Goal: Task Accomplishment & Management: Manage account settings

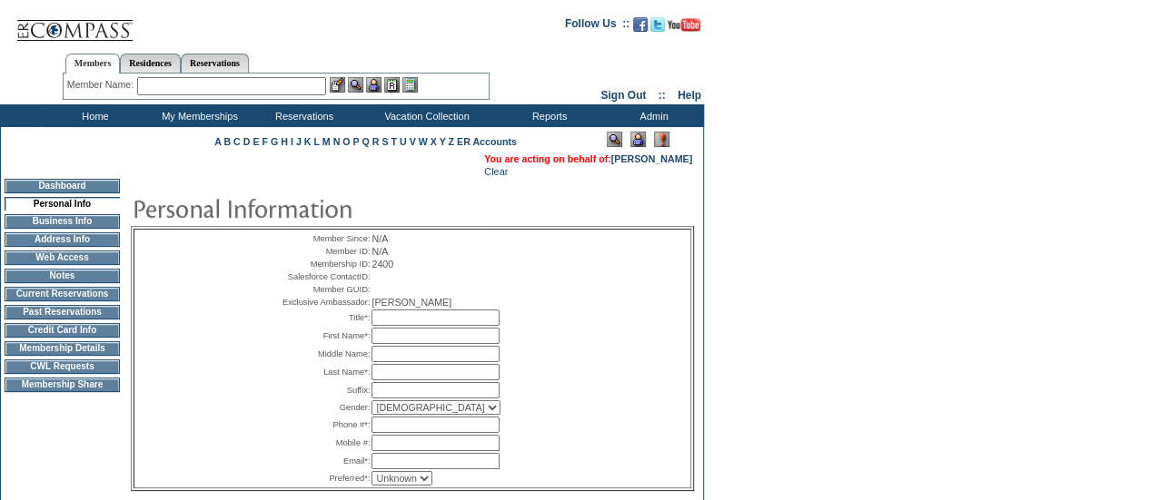
click at [388, 326] on input "text" at bounding box center [435, 318] width 128 height 16
click at [395, 362] on input "text" at bounding box center [435, 354] width 128 height 16
click at [390, 344] on input "text" at bounding box center [435, 336] width 128 height 16
type input "Brandi"
click at [392, 380] on input "text" at bounding box center [435, 372] width 128 height 16
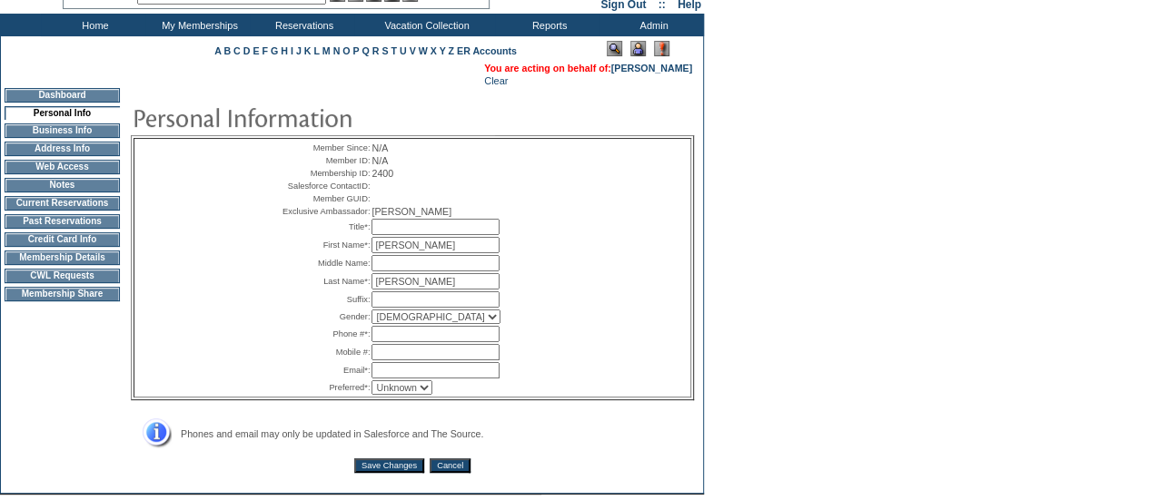
scroll to position [182, 0]
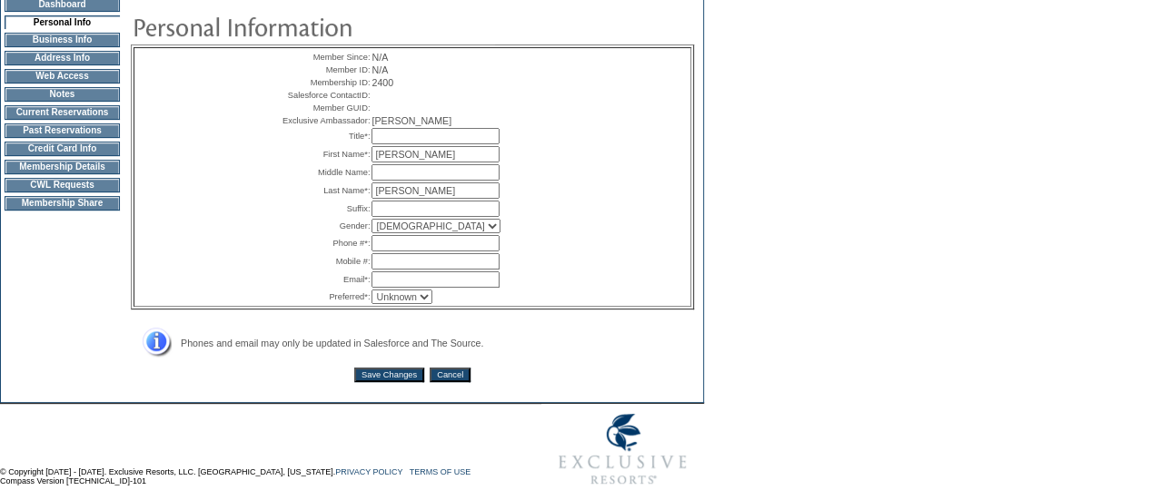
type input "Burton"
click at [417, 252] on input "text" at bounding box center [435, 243] width 128 height 16
paste input "[PHONE_NUMBER]"
type input "[PHONE_NUMBER]"
click at [409, 288] on input "text" at bounding box center [435, 279] width 128 height 16
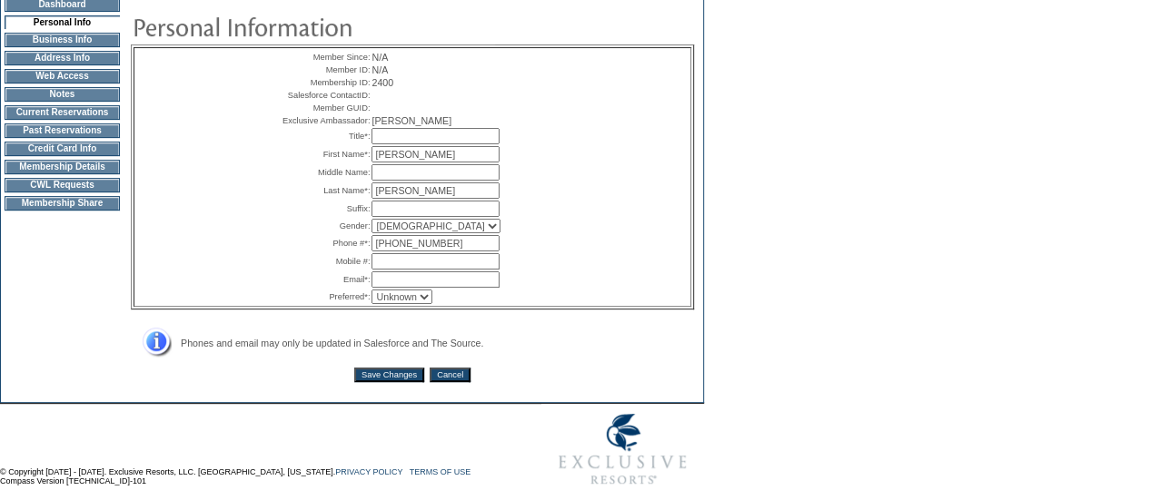
paste input "[EMAIL_ADDRESS][DOMAIN_NAME]"
type input "[EMAIL_ADDRESS][DOMAIN_NAME]"
click at [407, 391] on td "Member Since: N/A Member ID: N/A Membership ID: 2400 Salesforce ContactID: Memb…" at bounding box center [412, 194] width 563 height 394
click at [407, 382] on input "Save Changes" at bounding box center [389, 375] width 70 height 15
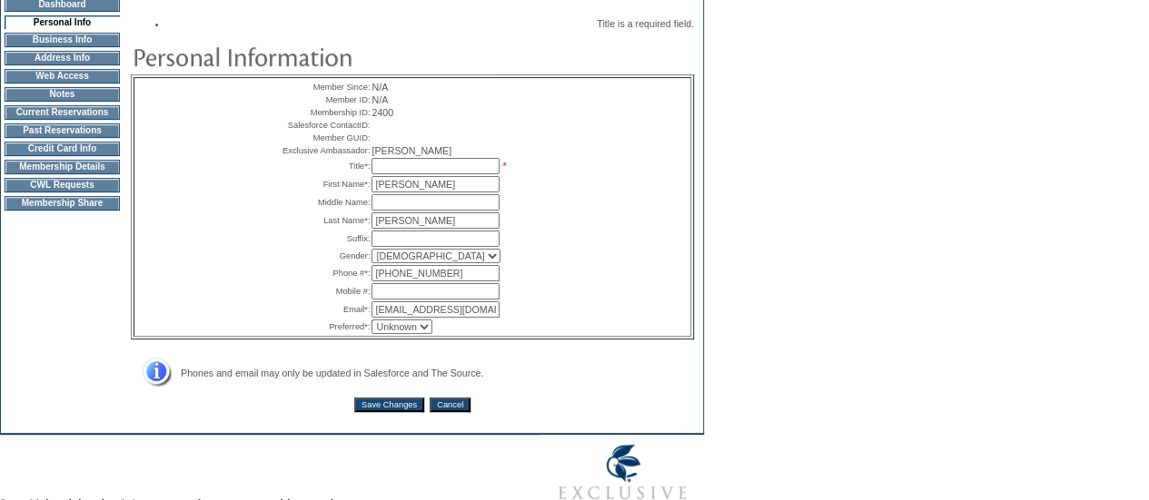
scroll to position [0, 0]
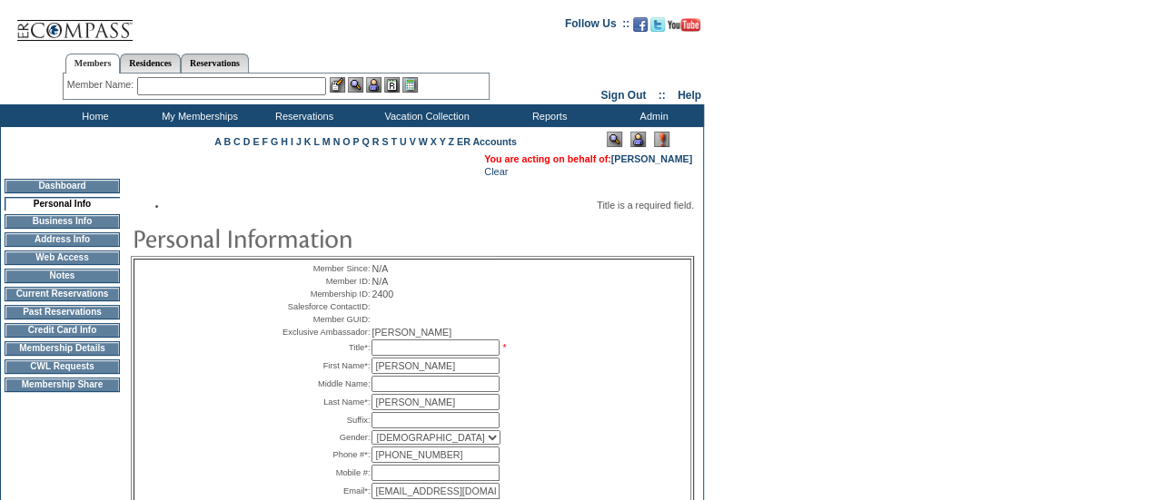
drag, startPoint x: 514, startPoint y: 333, endPoint x: 435, endPoint y: 369, distance: 86.6
click at [435, 369] on table "Member Since: N/A Member ID: N/A Membership ID: 2400 Salesforce ContactID: Memb…" at bounding box center [412, 389] width 272 height 258
click at [412, 356] on input "text" at bounding box center [435, 348] width 128 height 16
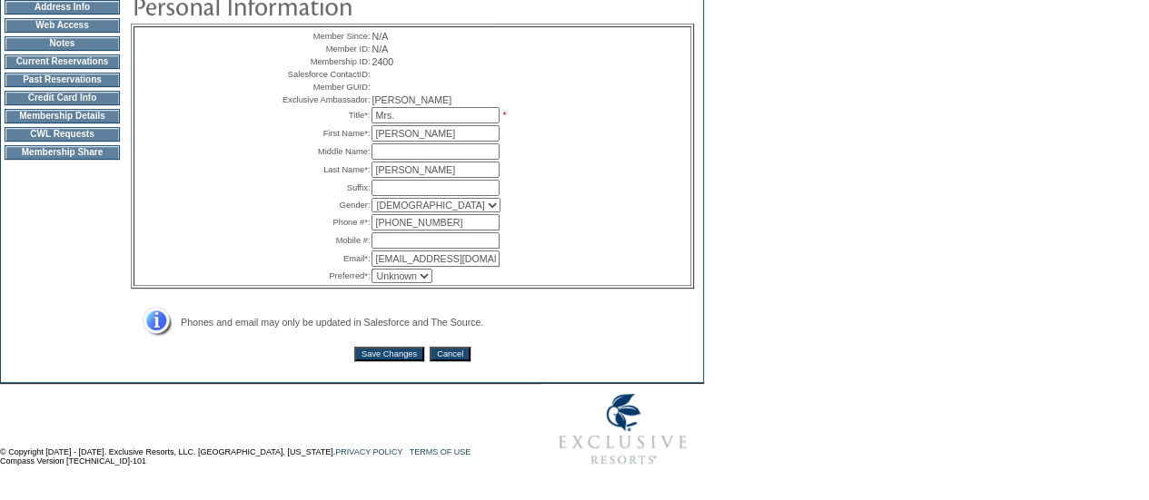
type input "Mrs."
click at [397, 354] on input "Save Changes" at bounding box center [389, 354] width 70 height 15
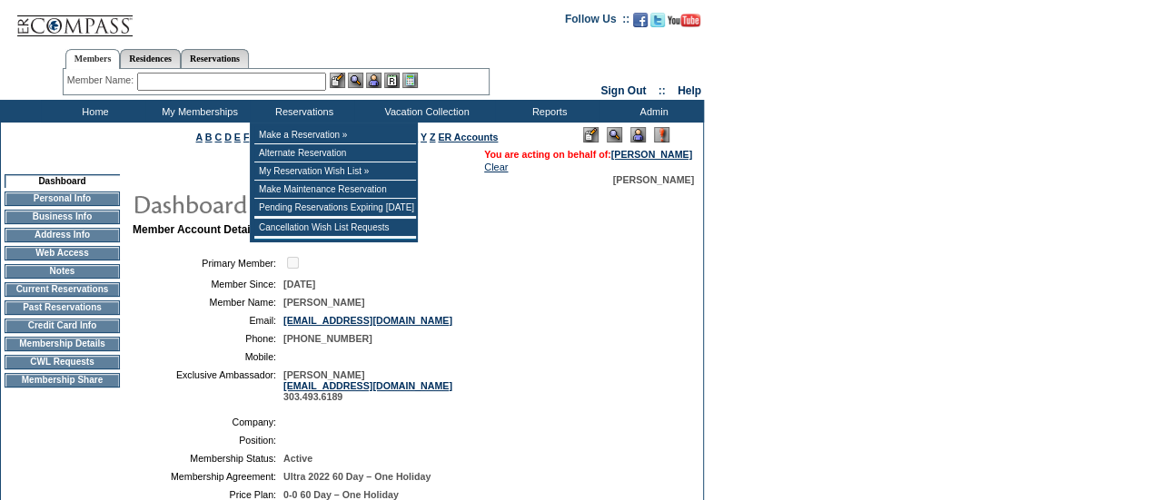
click at [272, 71] on div "Member Name: Destination or Residence: ReservationId:" at bounding box center [276, 82] width 427 height 26
click at [272, 75] on input "text" at bounding box center [231, 82] width 189 height 18
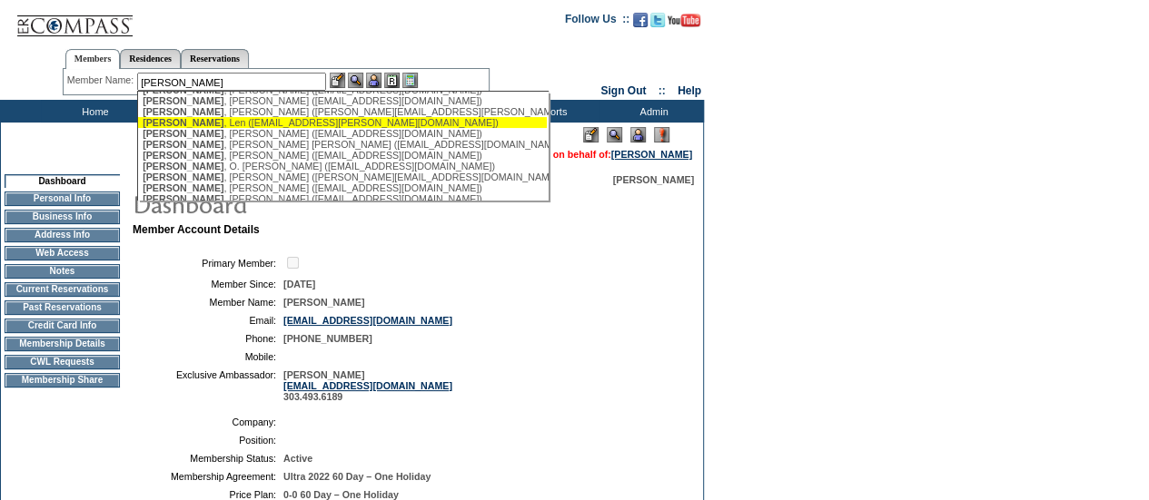
scroll to position [84, 0]
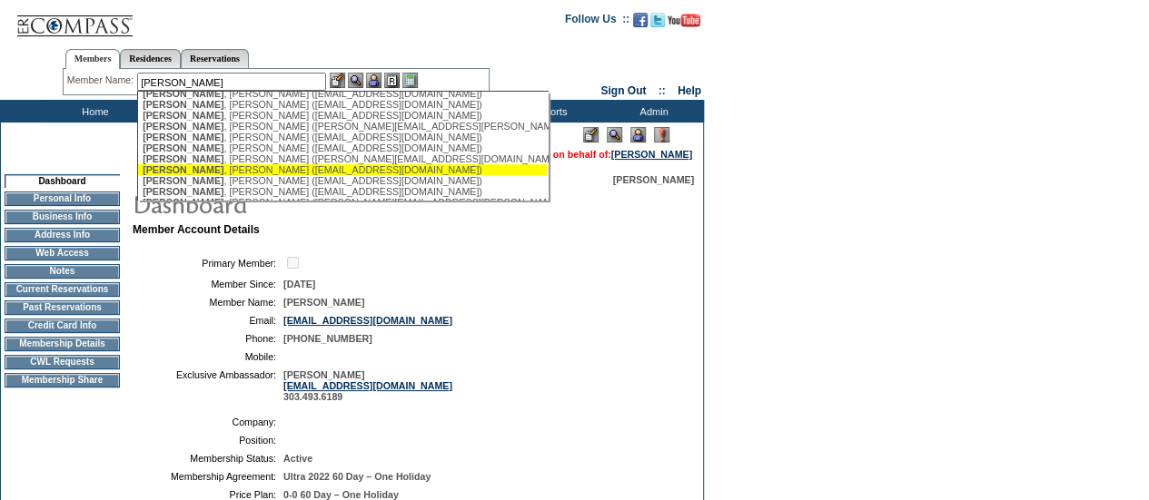
click at [212, 175] on div "[PERSON_NAME] ([EMAIL_ADDRESS][DOMAIN_NAME])" at bounding box center [343, 169] width 400 height 11
type input "[PERSON_NAME] ([EMAIL_ADDRESS][DOMAIN_NAME])"
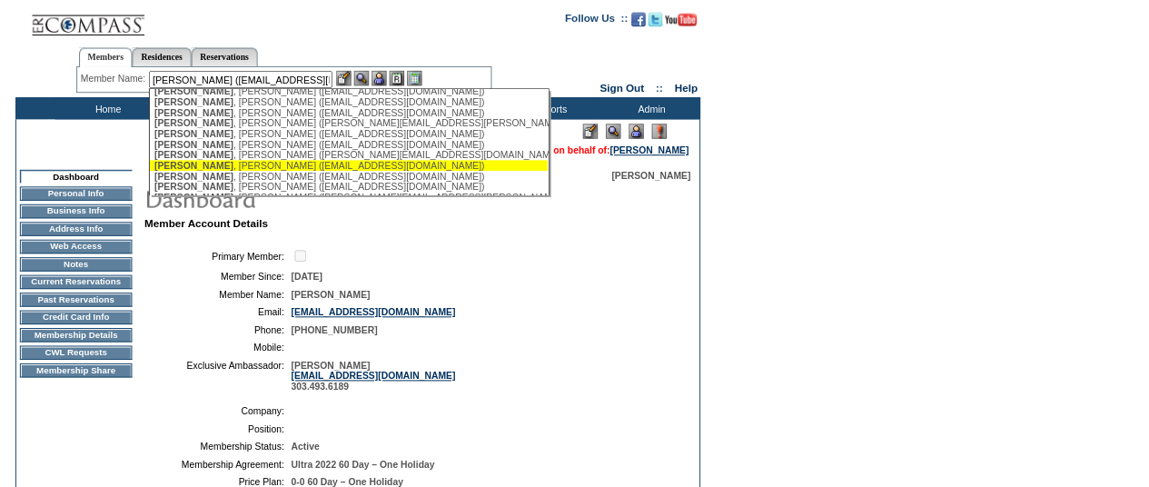
scroll to position [0, 0]
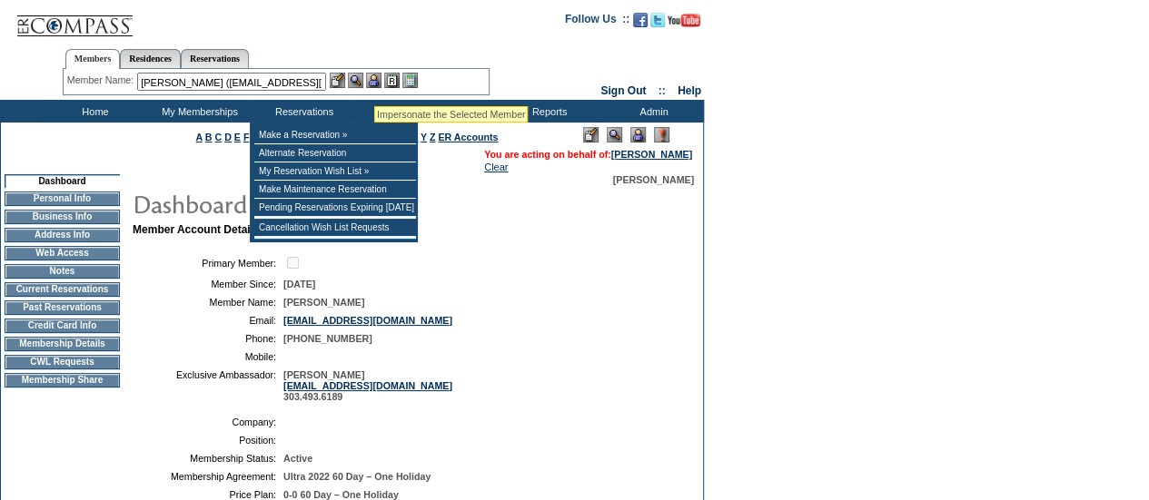
click at [374, 84] on img at bounding box center [373, 80] width 15 height 15
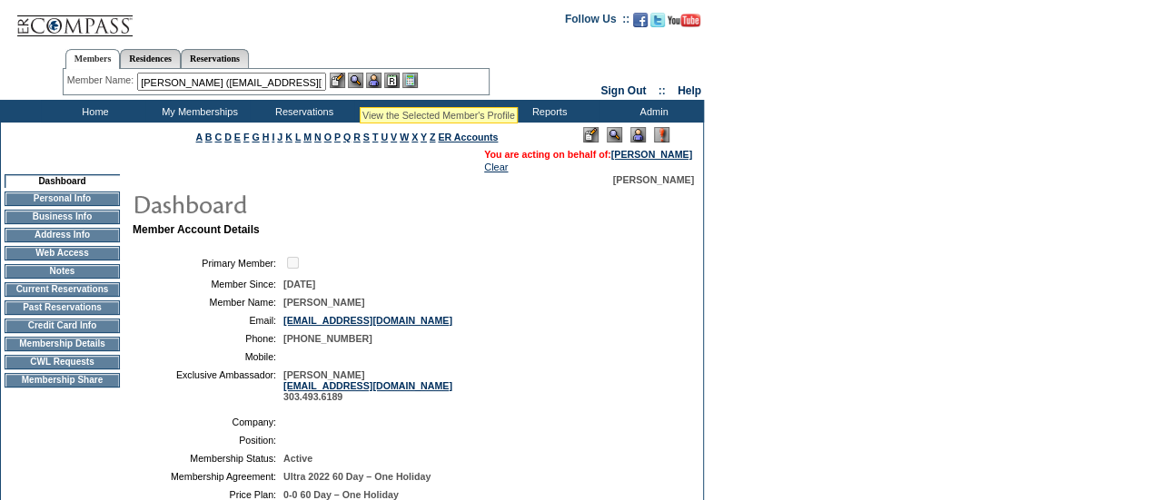
click at [360, 84] on img at bounding box center [355, 80] width 15 height 15
